Goal: Task Accomplishment & Management: Manage account settings

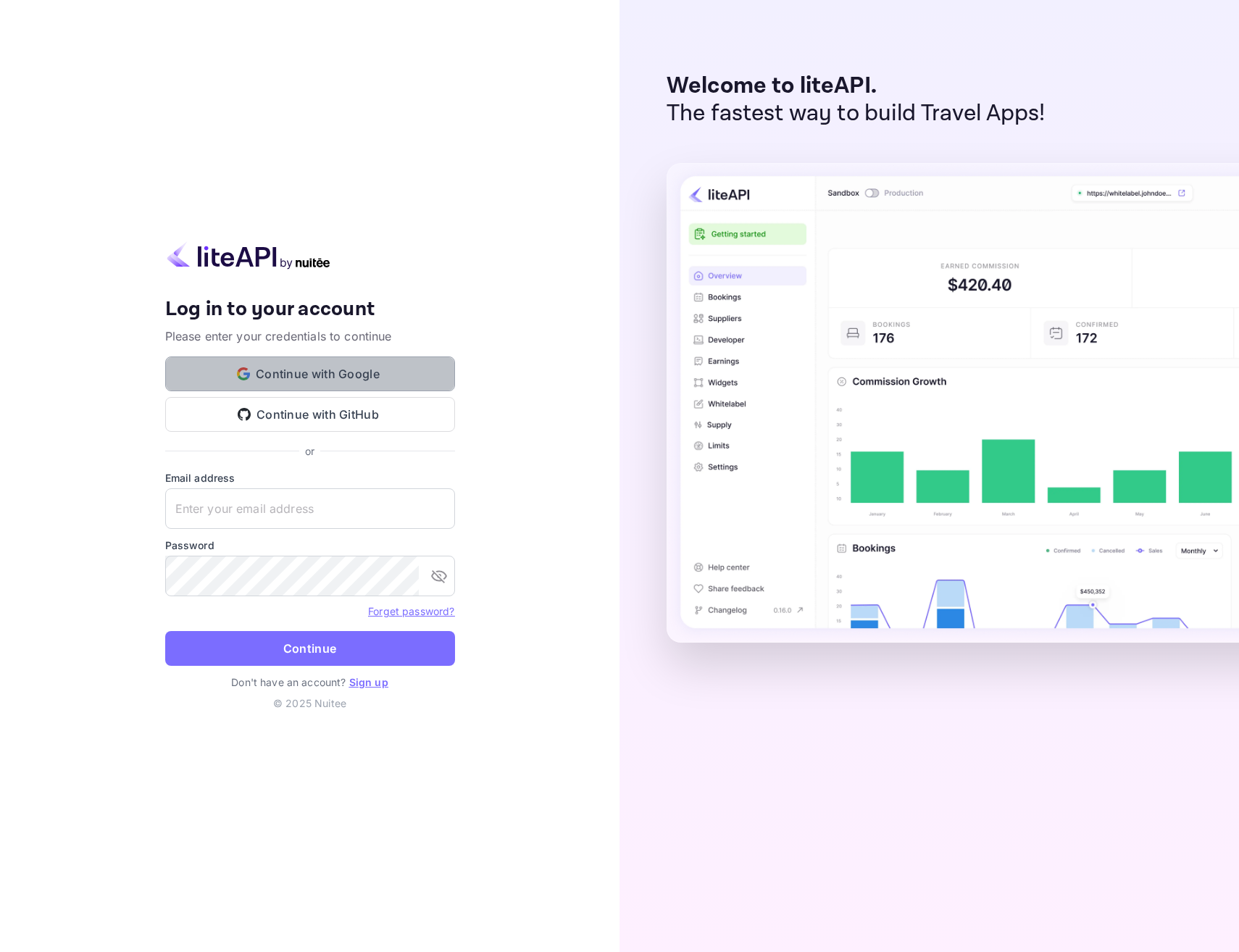
click at [275, 376] on button "Continue with Google" at bounding box center [310, 373] width 290 height 35
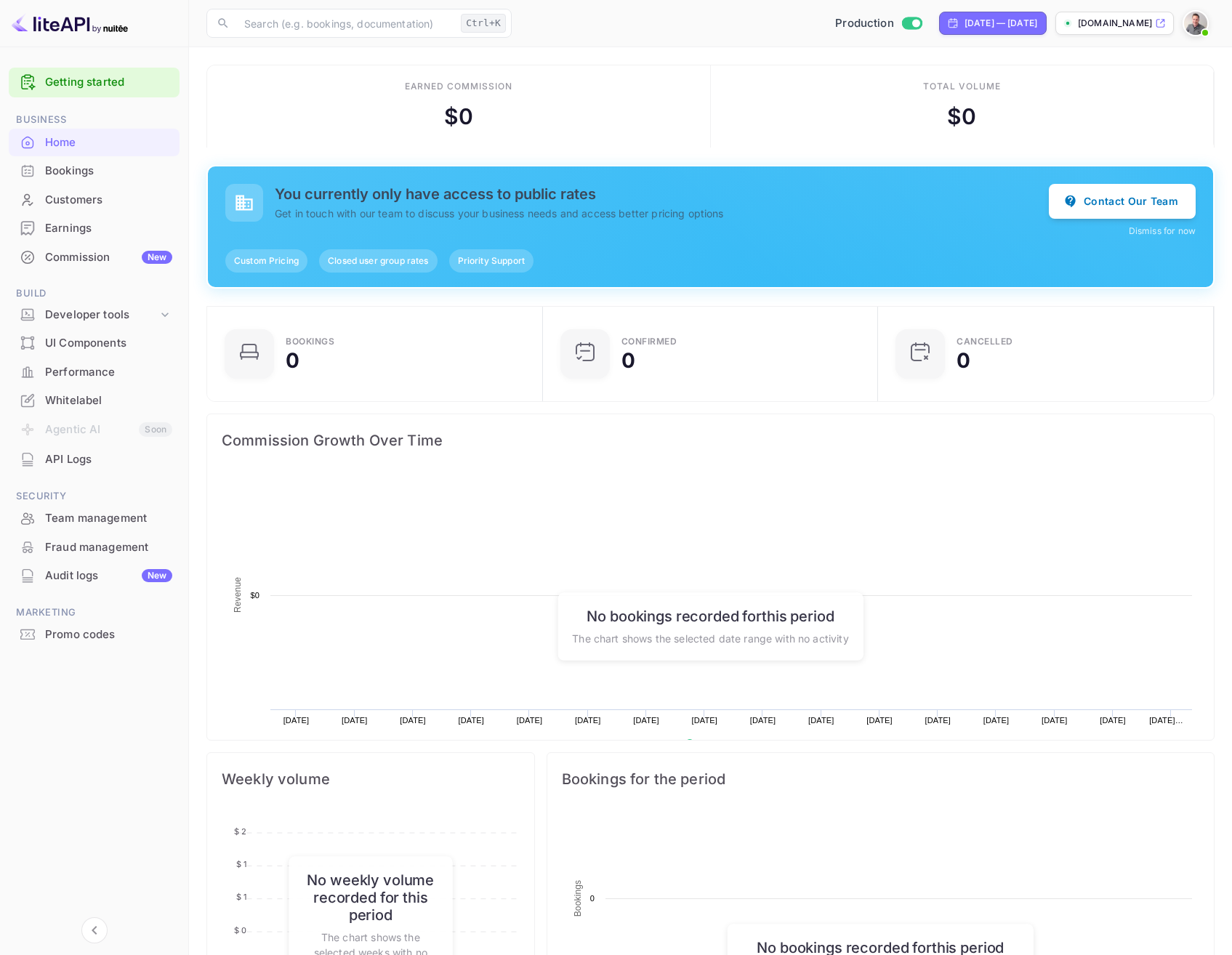
scroll to position [225, 316]
click at [78, 202] on div "Customers" at bounding box center [109, 200] width 127 height 17
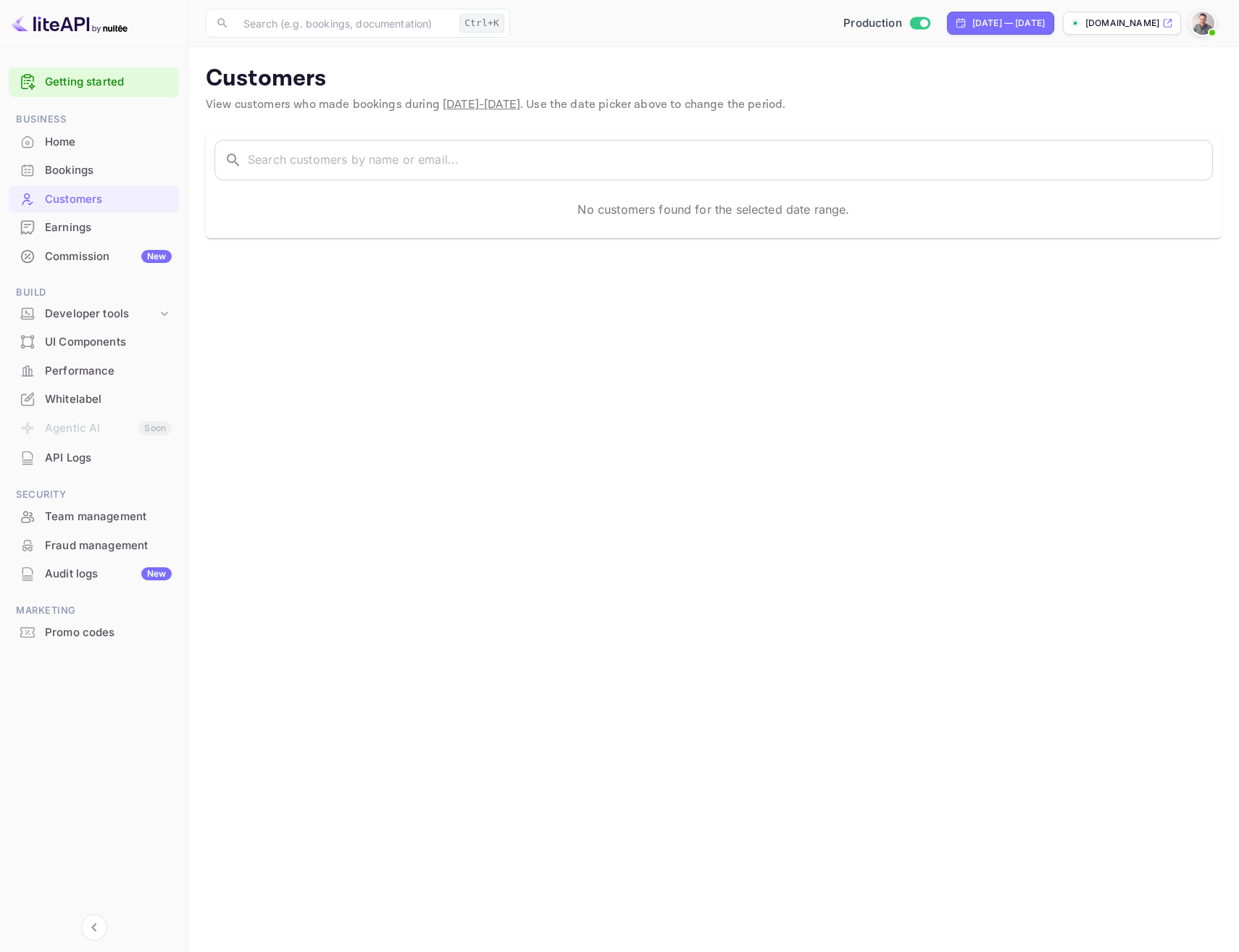
click at [75, 165] on div "Bookings" at bounding box center [108, 171] width 127 height 17
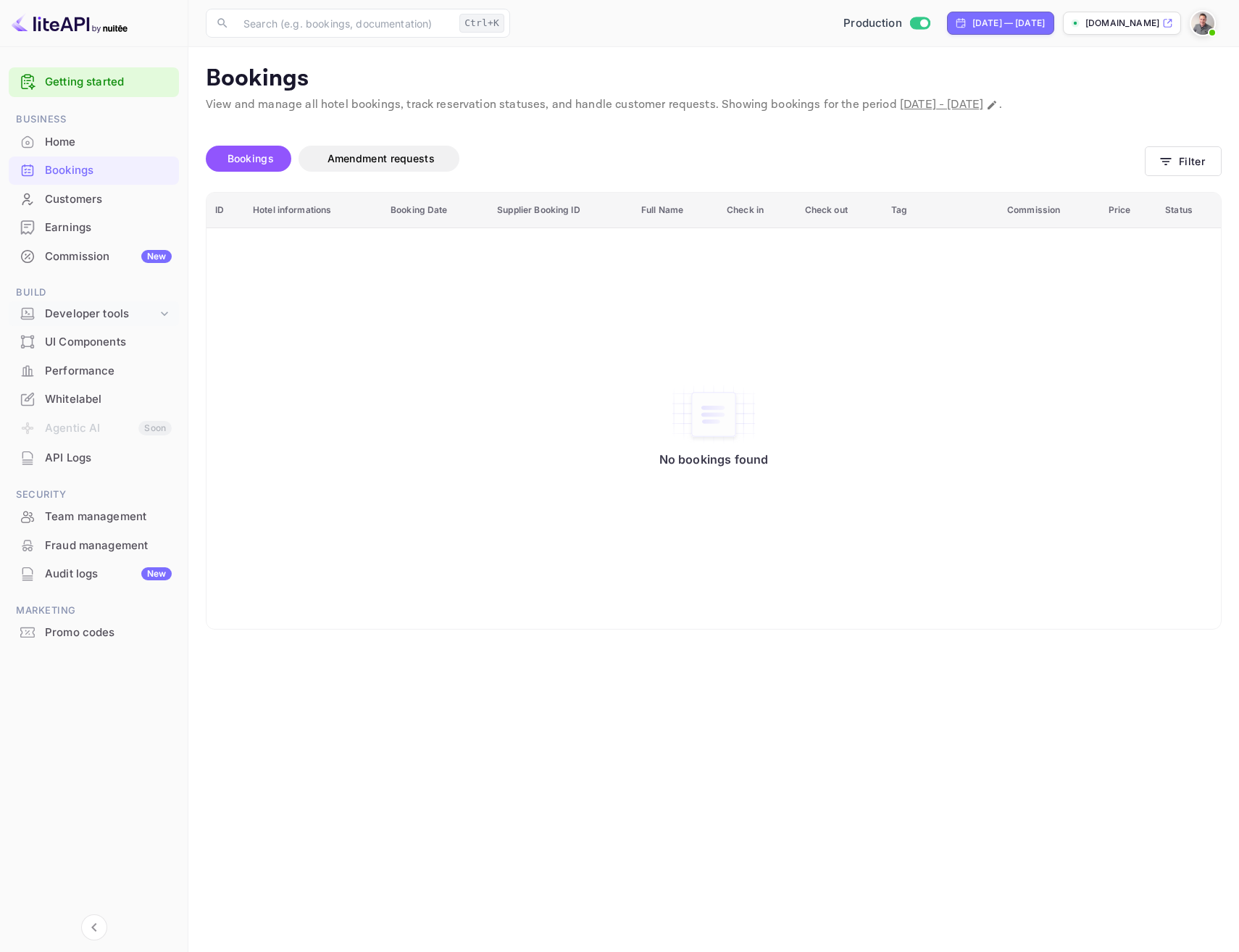
click at [71, 310] on div "Developer tools" at bounding box center [101, 314] width 112 height 17
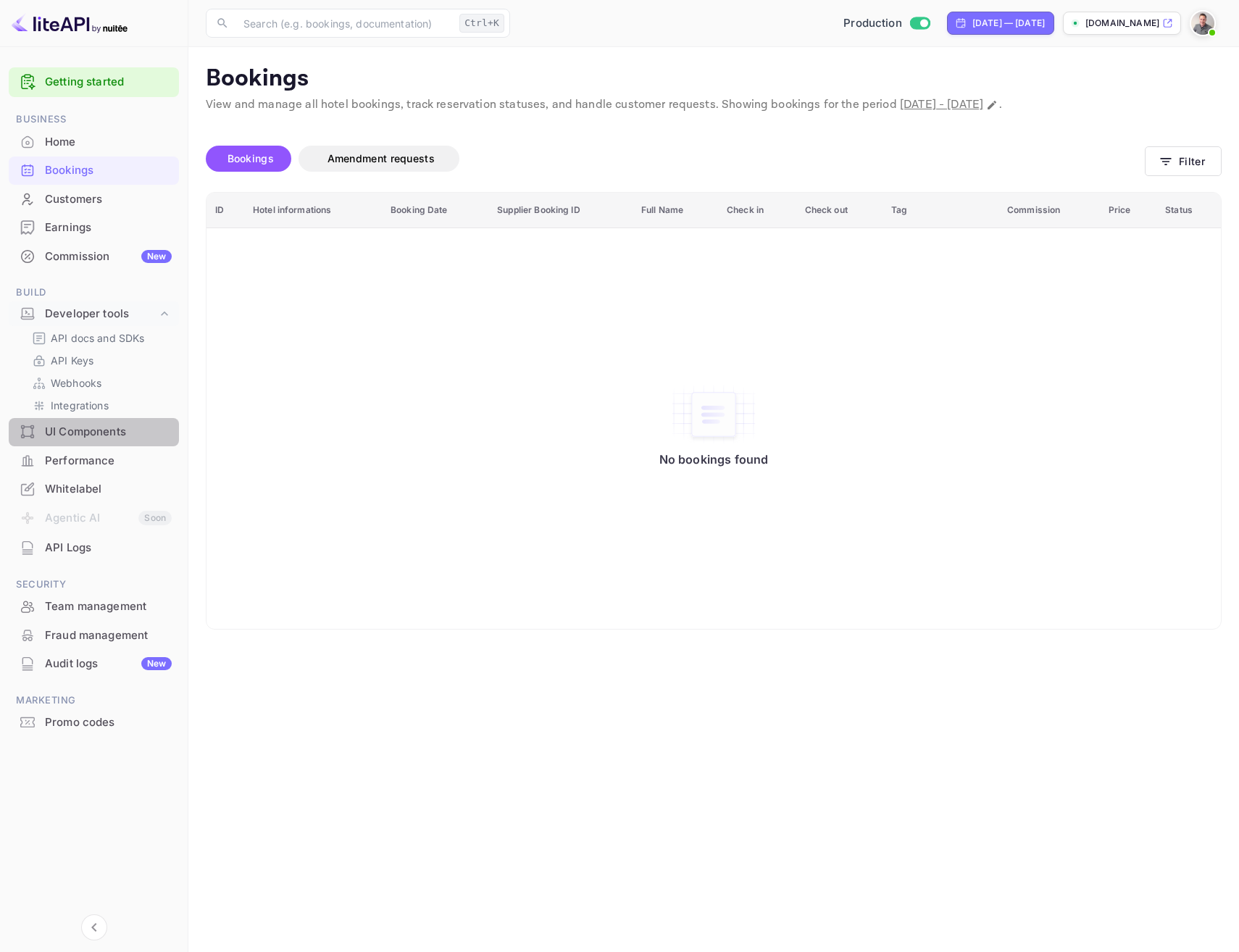
click at [68, 429] on div "UI Components" at bounding box center [108, 432] width 127 height 17
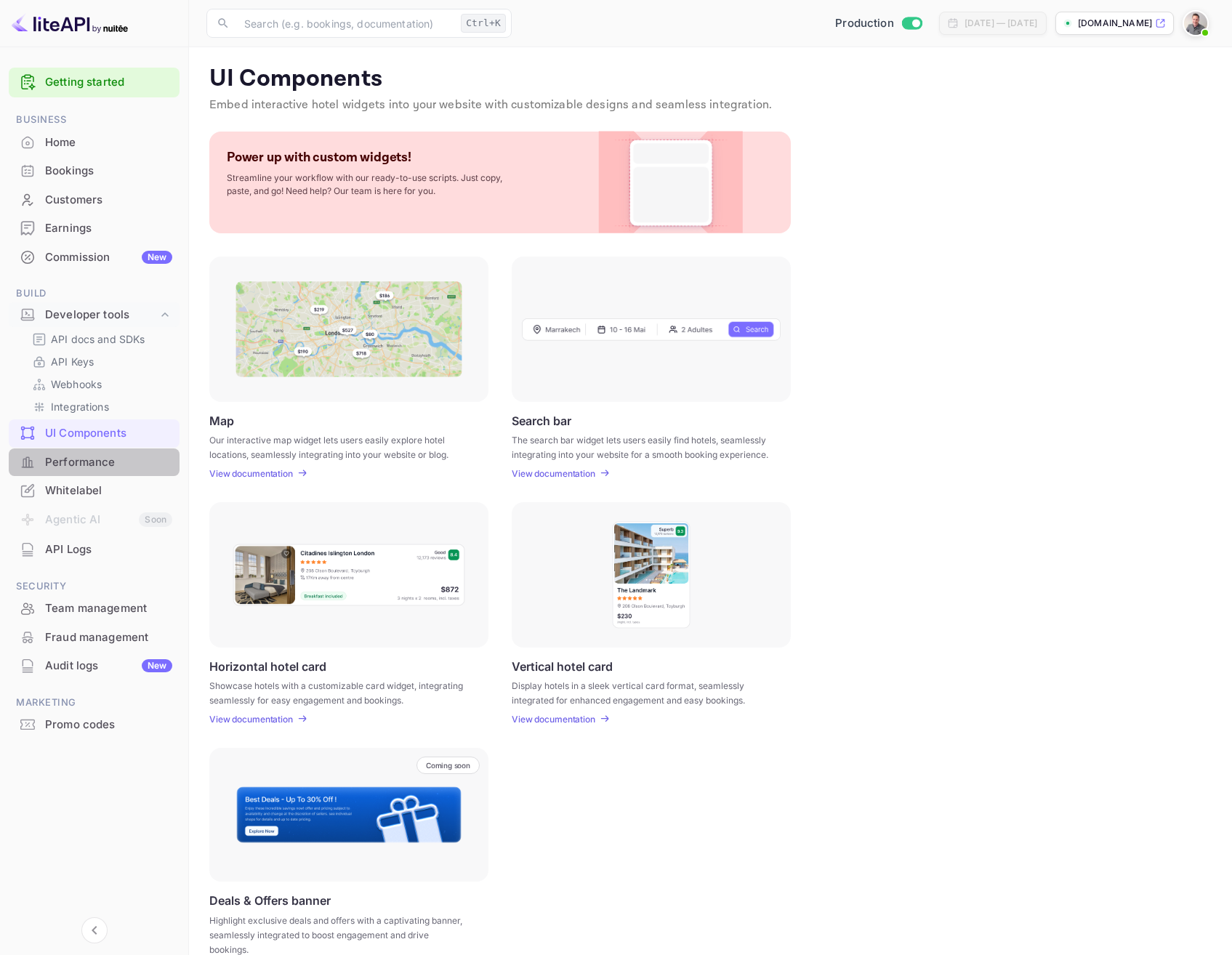
click at [70, 461] on div "Performance" at bounding box center [109, 463] width 127 height 17
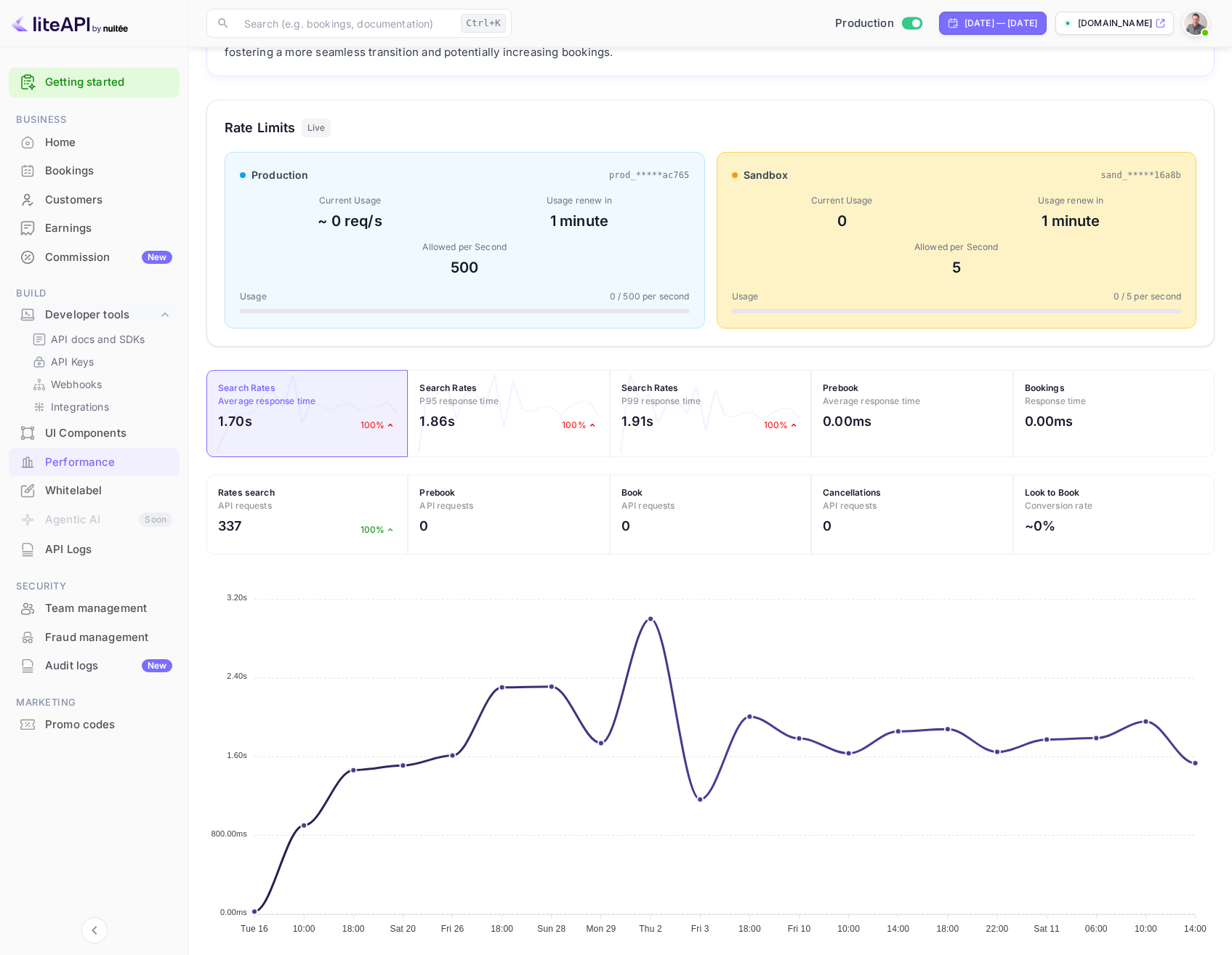
scroll to position [178, 0]
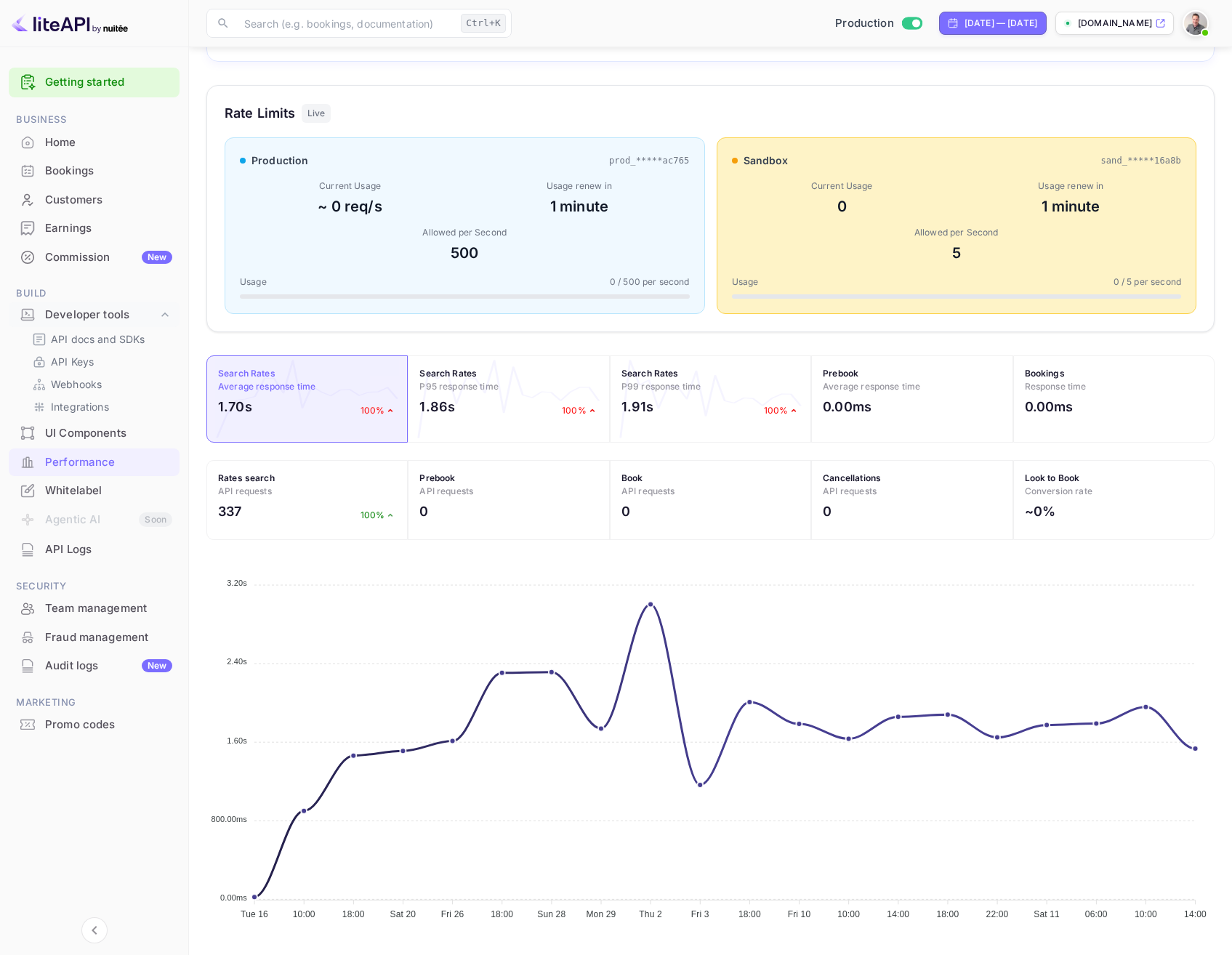
click at [66, 492] on div "Whitelabel" at bounding box center [109, 491] width 127 height 17
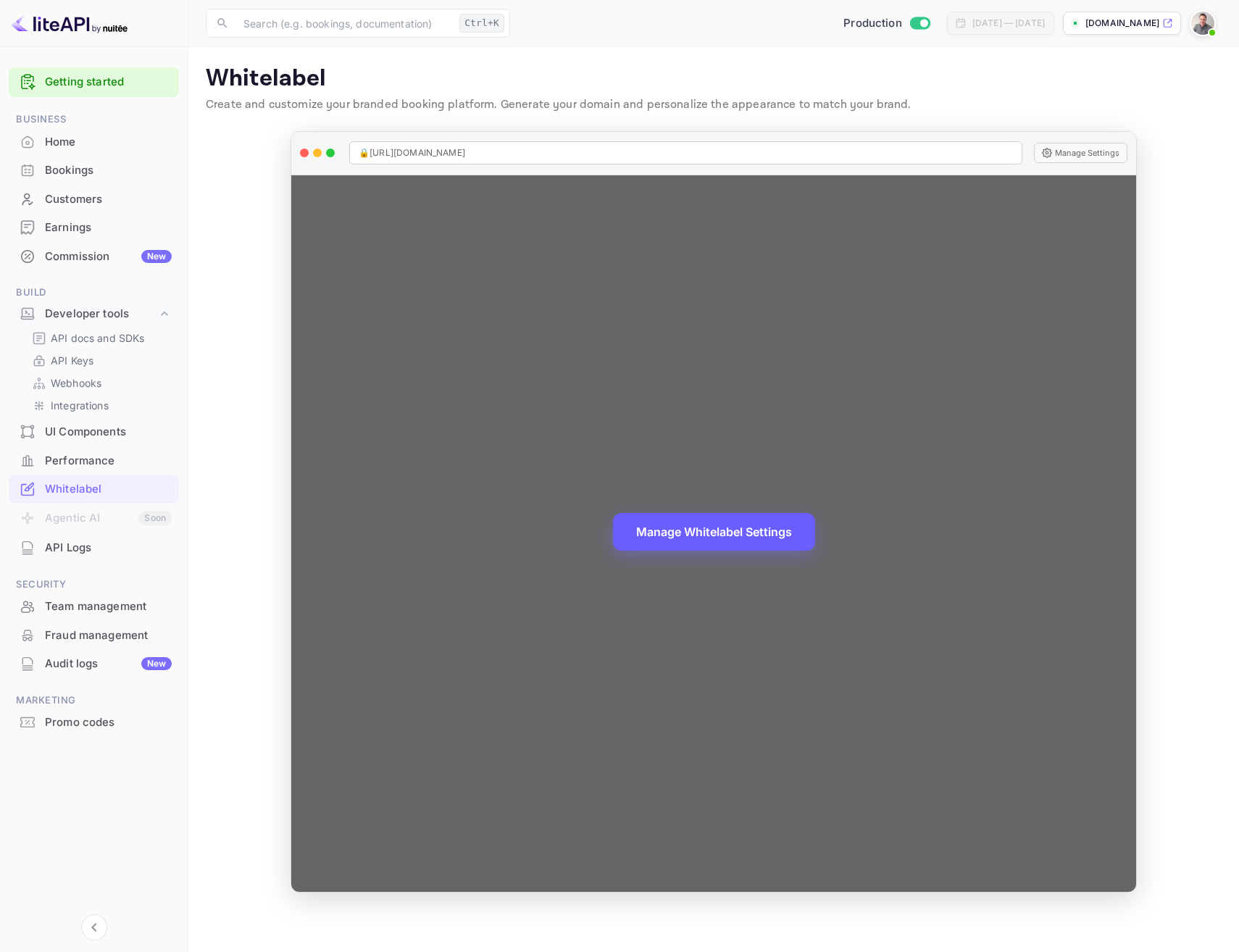
click at [719, 539] on button "Manage Whitelabel Settings" at bounding box center [714, 532] width 202 height 38
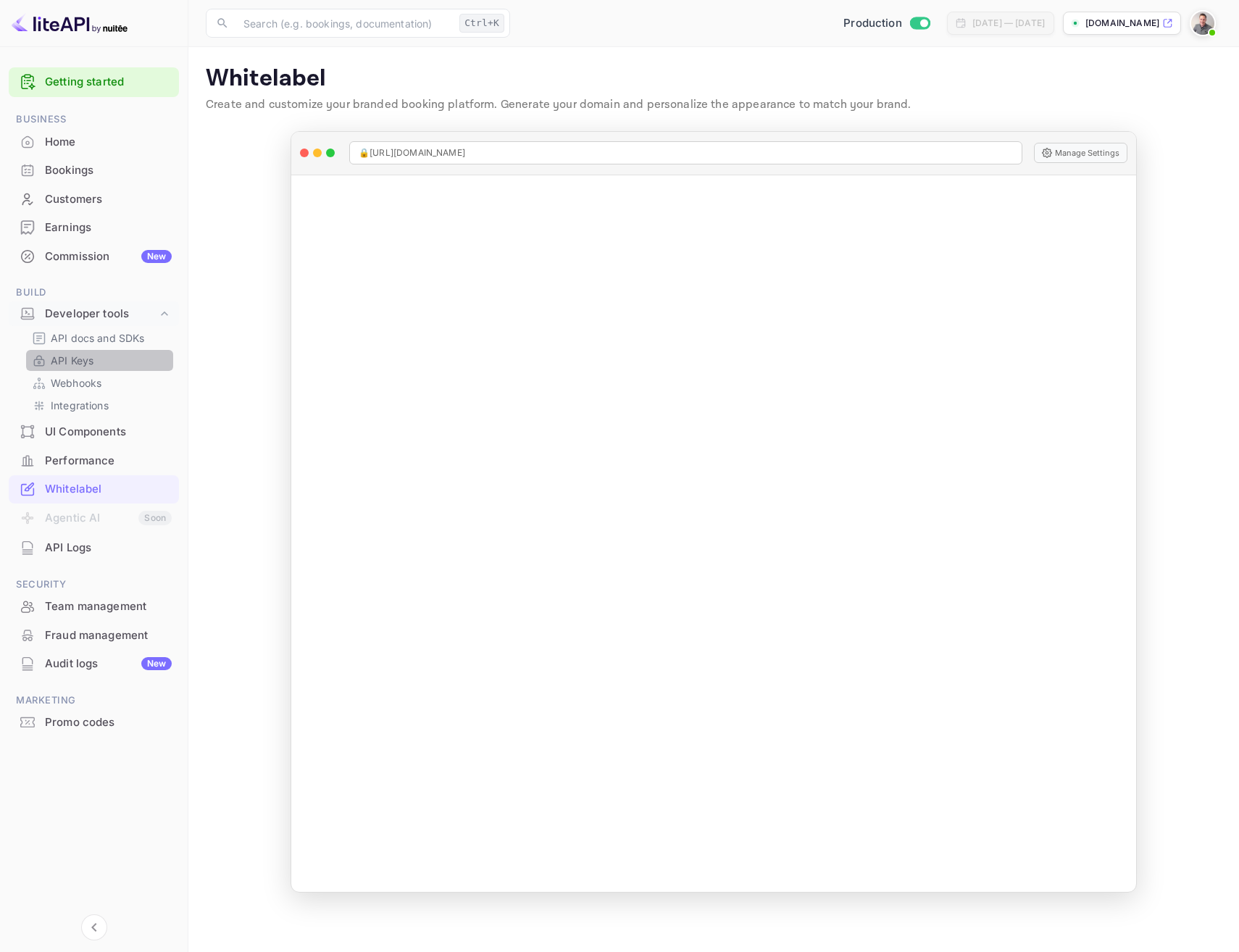
click at [80, 355] on p "API Keys" at bounding box center [72, 361] width 43 height 15
